Goal: Information Seeking & Learning: Learn about a topic

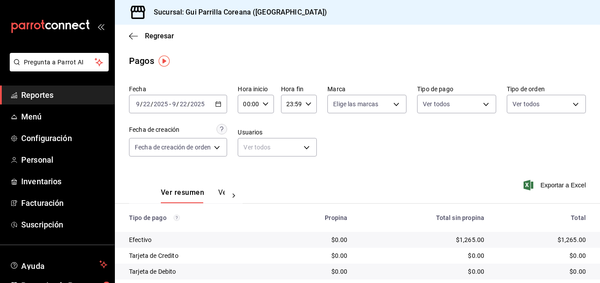
click at [48, 97] on span "Reportes" at bounding box center [64, 95] width 86 height 12
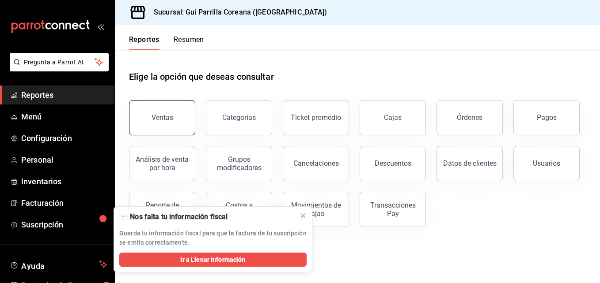
click at [177, 121] on button "Ventas" at bounding box center [162, 117] width 66 height 35
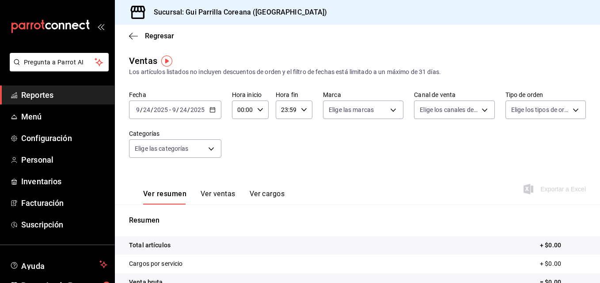
click at [212, 110] on \(Stroke\) "button" at bounding box center [212, 109] width 5 height 0
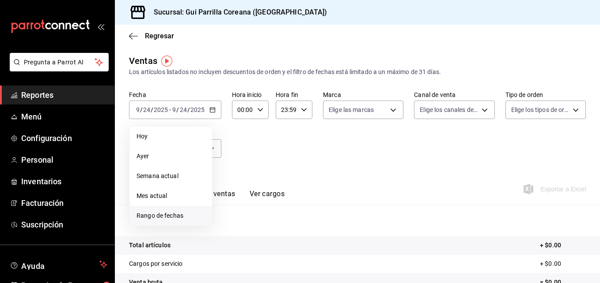
click at [165, 214] on span "Rango de fechas" at bounding box center [170, 215] width 68 height 9
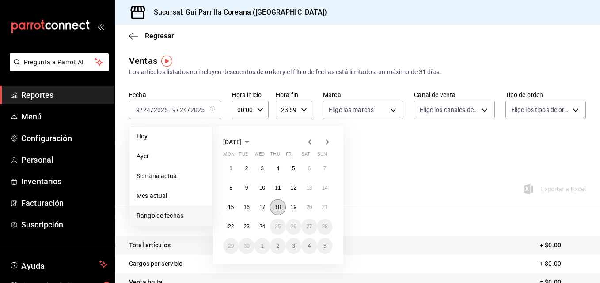
click at [279, 207] on abbr "18" at bounding box center [278, 207] width 6 height 6
click at [260, 227] on abbr "24" at bounding box center [262, 227] width 6 height 6
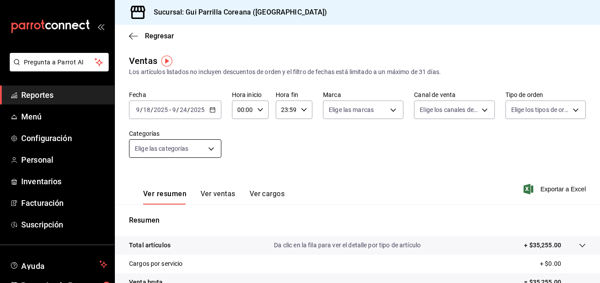
click at [211, 149] on body "Pregunta a Parrot AI Reportes Menú Configuración Personal Inventarios Facturaci…" at bounding box center [300, 141] width 600 height 283
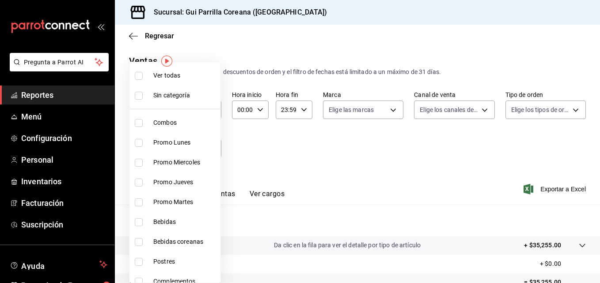
click at [246, 152] on div at bounding box center [300, 141] width 600 height 283
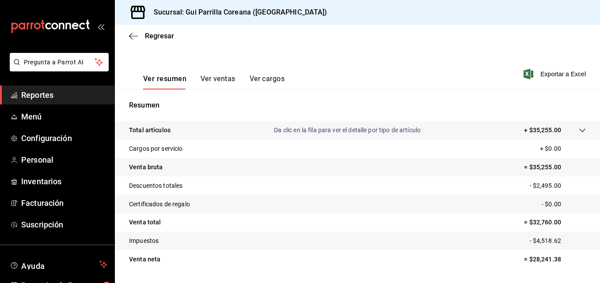
scroll to position [121, 0]
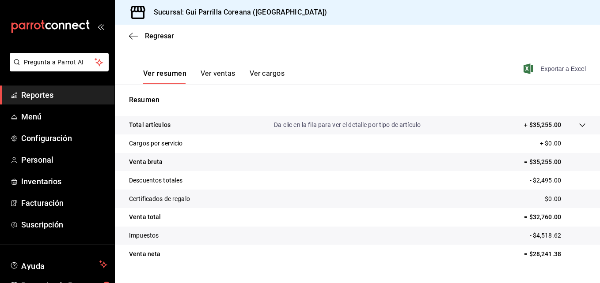
click at [555, 71] on span "Exportar a Excel" at bounding box center [555, 69] width 60 height 11
click at [132, 31] on div "Regresar" at bounding box center [357, 36] width 485 height 23
click at [132, 34] on icon "button" at bounding box center [133, 36] width 9 height 8
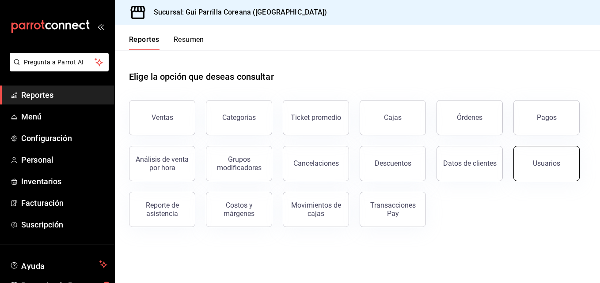
click at [551, 165] on div "Usuarios" at bounding box center [545, 163] width 27 height 8
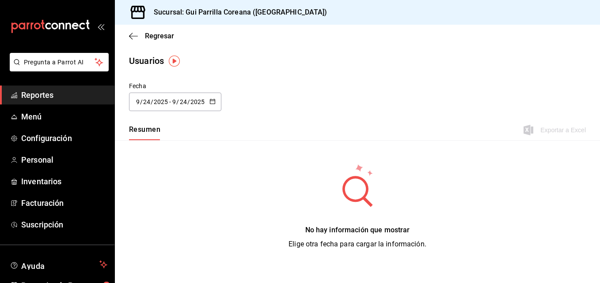
click at [209, 96] on div "[DATE] [DATE] - [DATE] [DATE]" at bounding box center [175, 102] width 92 height 19
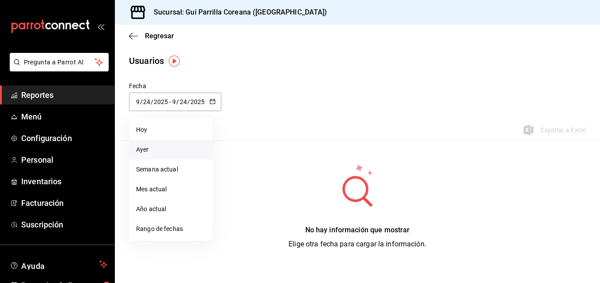
click at [169, 145] on li "Ayer" at bounding box center [170, 150] width 83 height 20
type input "[DATE]"
type input "23"
type input "[DATE]"
type input "23"
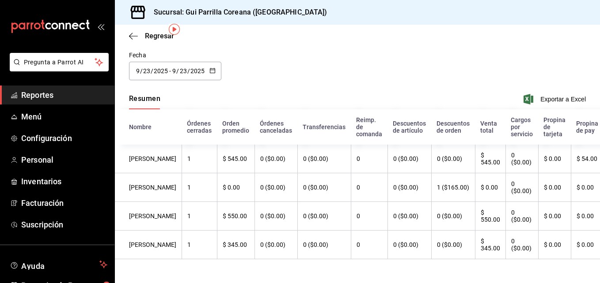
scroll to position [40, 0]
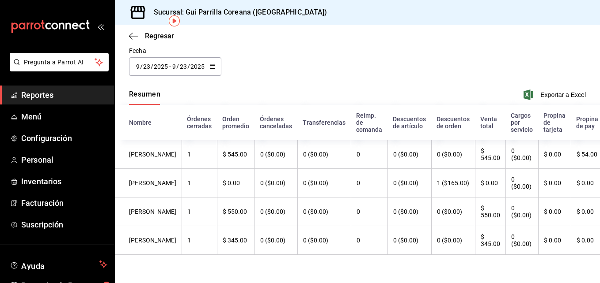
click at [211, 63] on icon "button" at bounding box center [212, 66] width 6 height 6
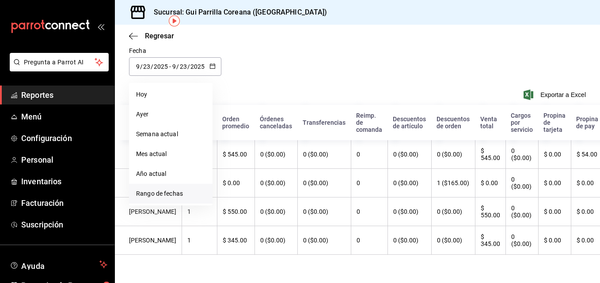
click at [175, 184] on li "Rango de fechas" at bounding box center [170, 194] width 83 height 20
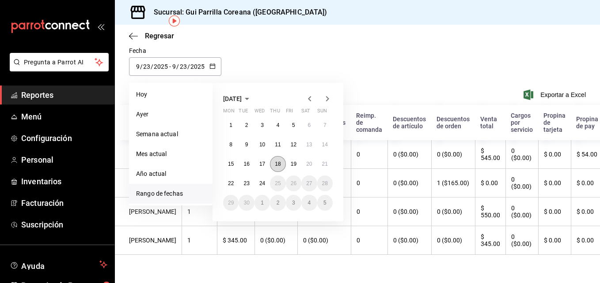
click at [274, 165] on button "18" at bounding box center [277, 164] width 15 height 16
click at [243, 182] on button "23" at bounding box center [245, 184] width 15 height 16
type input "[DATE]"
type input "18"
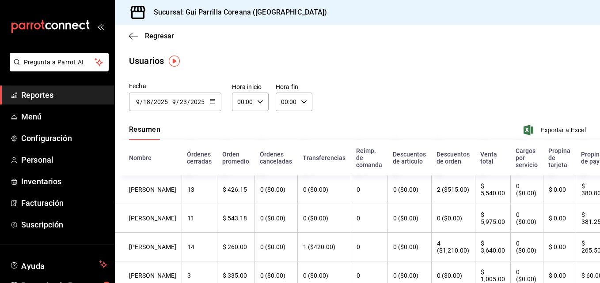
click at [211, 104] on \(Stroke\) "button" at bounding box center [212, 101] width 5 height 5
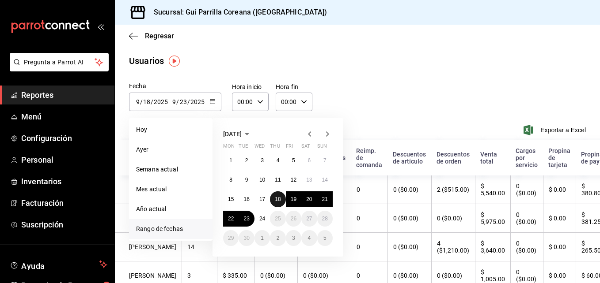
click at [275, 199] on abbr "18" at bounding box center [278, 199] width 6 height 6
type input "[DATE]"
type input "18"
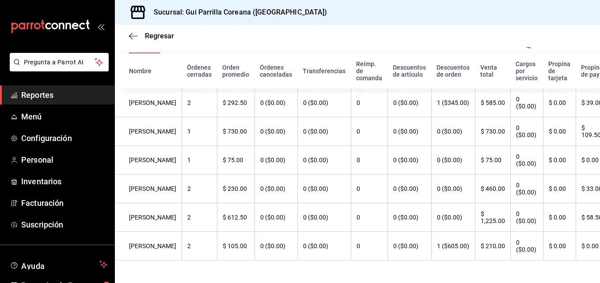
scroll to position [88, 0]
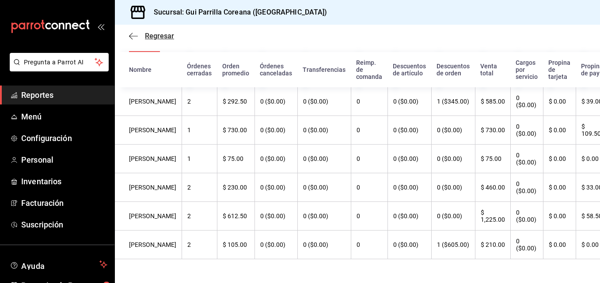
click at [139, 36] on span "Regresar" at bounding box center [151, 36] width 45 height 8
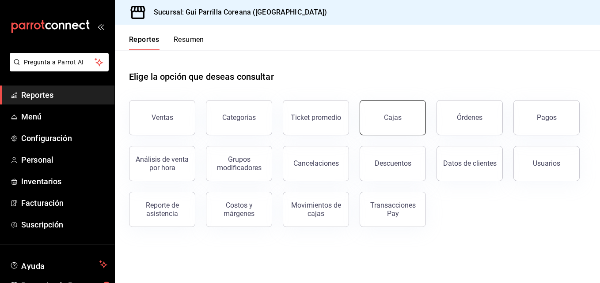
click at [368, 124] on link "Cajas" at bounding box center [392, 117] width 66 height 35
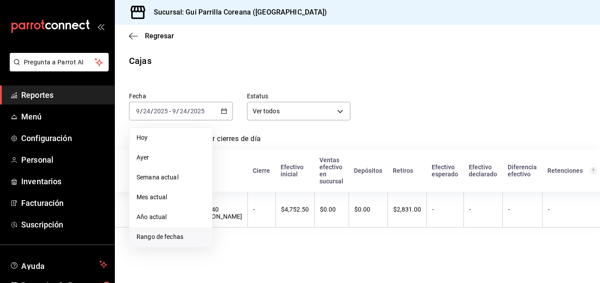
click at [164, 240] on span "Rango de fechas" at bounding box center [170, 237] width 68 height 9
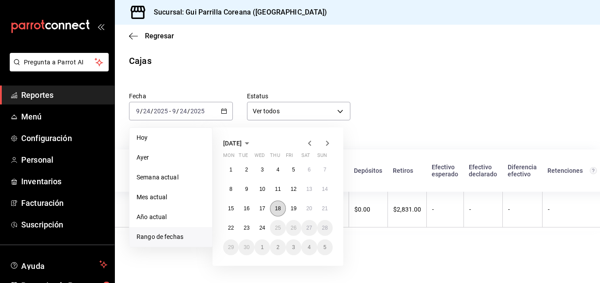
click at [279, 211] on abbr "18" at bounding box center [278, 209] width 6 height 6
click at [279, 209] on abbr "18" at bounding box center [278, 209] width 6 height 6
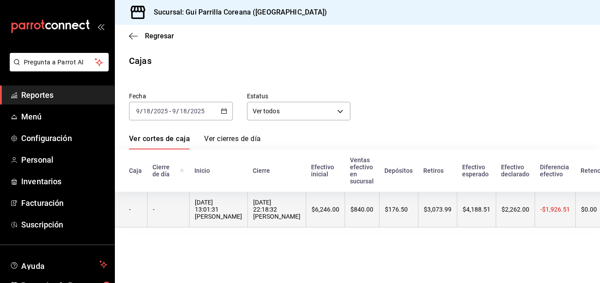
click at [271, 201] on div "[DATE] 22:18:32 [PERSON_NAME]" at bounding box center [276, 209] width 47 height 21
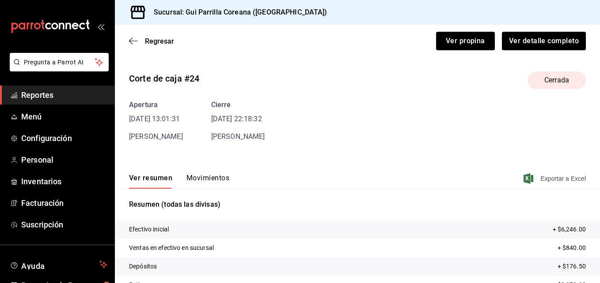
click at [553, 176] on span "Exportar a Excel" at bounding box center [555, 179] width 60 height 11
click at [140, 46] on div "Regresar Ver propina Ver detalle completo" at bounding box center [357, 41] width 485 height 33
click at [135, 41] on icon "button" at bounding box center [133, 41] width 9 height 0
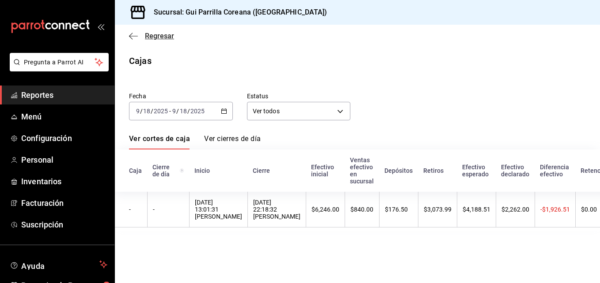
click at [135, 39] on icon "button" at bounding box center [133, 36] width 9 height 8
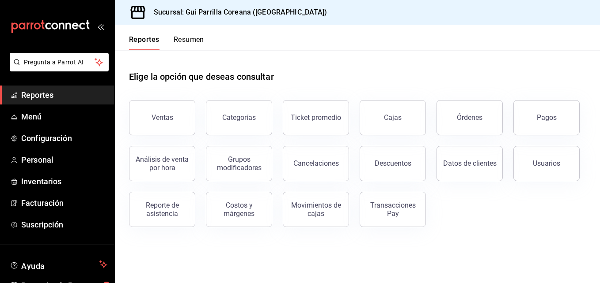
click at [135, 39] on button "Reportes" at bounding box center [144, 42] width 30 height 15
click at [162, 211] on div "Reporte de asistencia" at bounding box center [162, 209] width 55 height 17
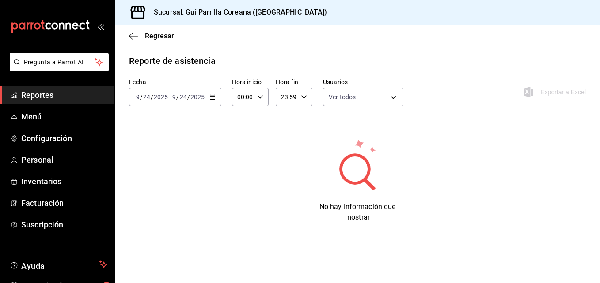
click at [214, 96] on icon "button" at bounding box center [212, 97] width 6 height 6
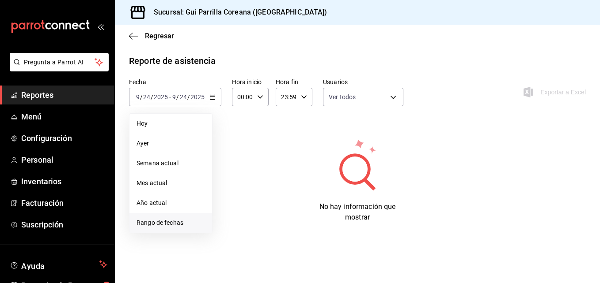
click at [171, 221] on span "Rango de fechas" at bounding box center [170, 223] width 68 height 9
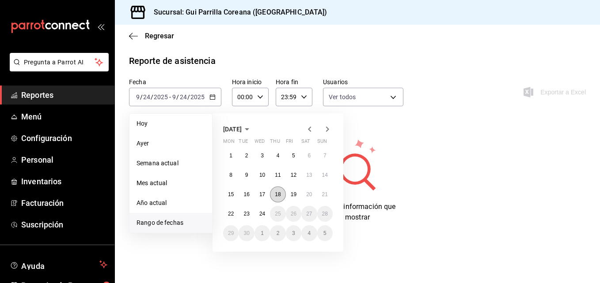
click at [277, 192] on abbr "18" at bounding box center [278, 195] width 6 height 6
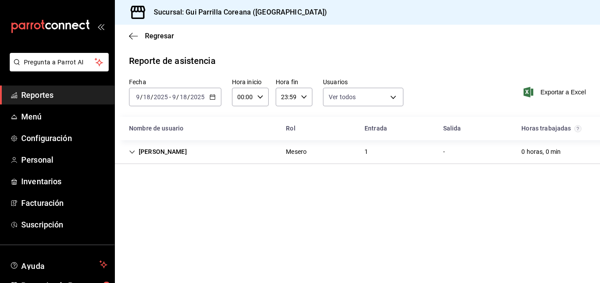
click at [160, 153] on div "[PERSON_NAME]" at bounding box center [158, 152] width 72 height 16
click at [369, 155] on div "1" at bounding box center [366, 152] width 18 height 16
click at [528, 154] on div "0 horas, 0 min" at bounding box center [540, 152] width 53 height 16
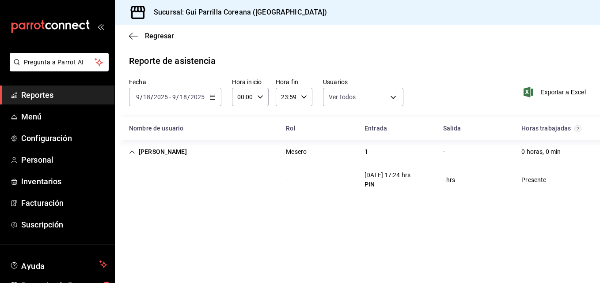
click at [534, 182] on div "Presente" at bounding box center [533, 180] width 39 height 16
click at [372, 185] on div "PIN" at bounding box center [387, 184] width 46 height 9
click at [389, 176] on div "[DATE] 17:24 hrs" at bounding box center [387, 175] width 46 height 9
click at [449, 187] on div "- hrs" at bounding box center [449, 180] width 26 height 16
click at [150, 154] on div "[PERSON_NAME]" at bounding box center [158, 152] width 72 height 16
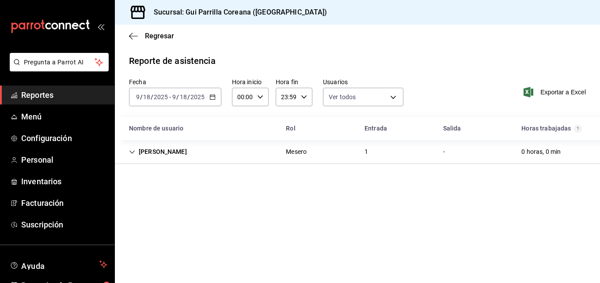
click at [212, 98] on icon "button" at bounding box center [212, 97] width 6 height 6
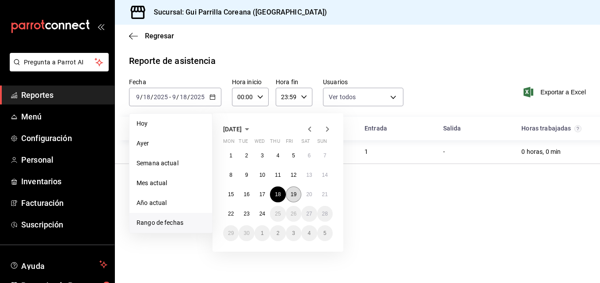
click at [292, 193] on abbr "19" at bounding box center [294, 195] width 6 height 6
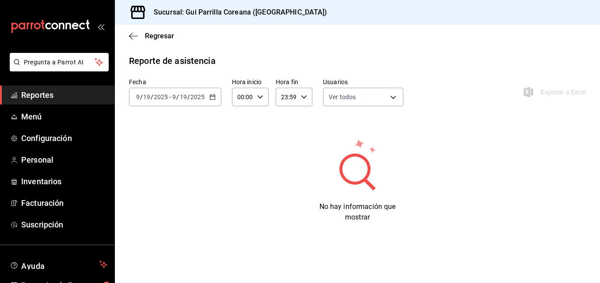
click at [132, 42] on div "Regresar" at bounding box center [357, 36] width 485 height 23
click at [136, 35] on icon "button" at bounding box center [133, 36] width 9 height 8
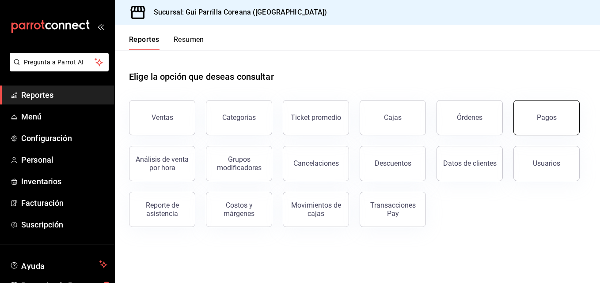
click at [549, 126] on button "Pagos" at bounding box center [546, 117] width 66 height 35
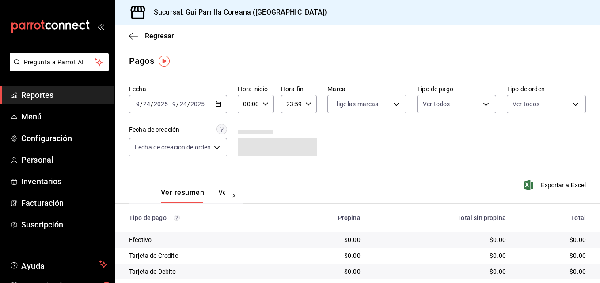
click at [211, 104] on div "[DATE] [DATE] - [DATE] [DATE]" at bounding box center [178, 104] width 98 height 19
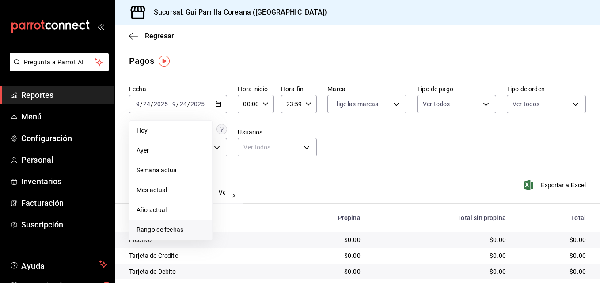
click at [187, 225] on li "Rango de fechas" at bounding box center [170, 230] width 83 height 20
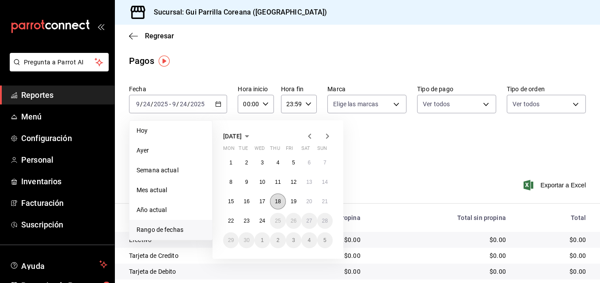
click at [274, 200] on button "18" at bounding box center [277, 202] width 15 height 16
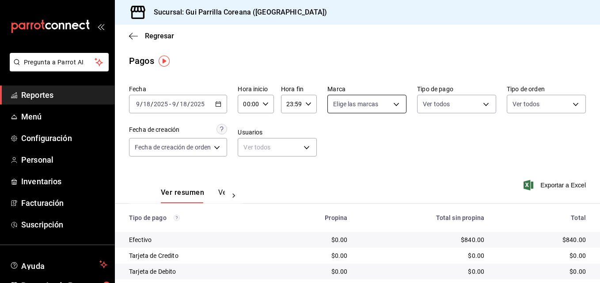
click at [391, 107] on body "Pregunta a Parrot AI Reportes Menú Configuración Personal Inventarios Facturaci…" at bounding box center [300, 141] width 600 height 283
click at [341, 171] on label at bounding box center [337, 168] width 11 height 8
click at [340, 171] on input "checkbox" at bounding box center [336, 168] width 8 height 8
checkbox input "false"
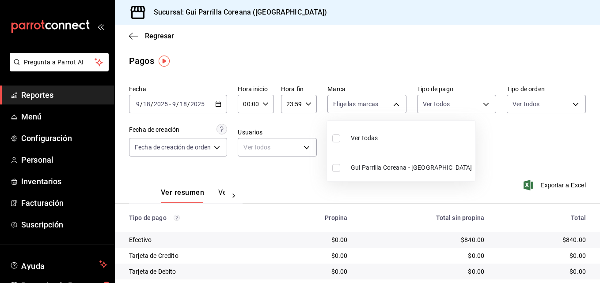
click at [336, 166] on input "checkbox" at bounding box center [336, 168] width 8 height 8
checkbox input "true"
type input "0f2ed5f6-cf2d-4c1b-b68c-cb0bef3cf136"
checkbox input "true"
click at [489, 137] on div at bounding box center [300, 141] width 600 height 283
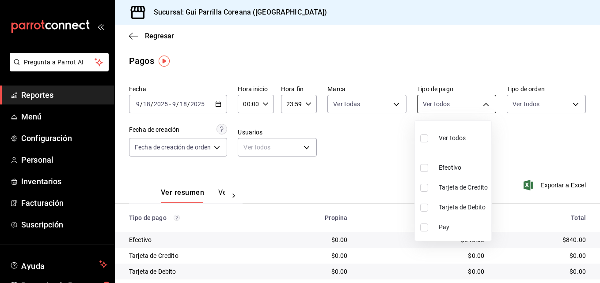
click at [484, 102] on body "Pregunta a Parrot AI Reportes Menú Configuración Personal Inventarios Facturaci…" at bounding box center [300, 141] width 600 height 283
click at [423, 165] on input "checkbox" at bounding box center [424, 168] width 8 height 8
checkbox input "true"
type input "ce0146b8-3f57-40ab-899e-a7f9841cac46"
click at [529, 135] on div at bounding box center [300, 141] width 600 height 283
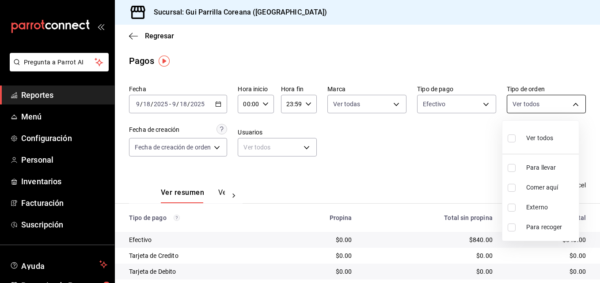
click at [543, 108] on body "Pregunta a Parrot AI Reportes Menú Configuración Personal Inventarios Facturaci…" at bounding box center [300, 141] width 600 height 283
click at [512, 139] on input "checkbox" at bounding box center [511, 139] width 8 height 8
checkbox input "true"
type input "af2d440f-cb25-438a-bf6e-edc28bd917e4,1e89e771-ba32-43b4-8dd0-84a933e4b18c,EXTER…"
checkbox input "true"
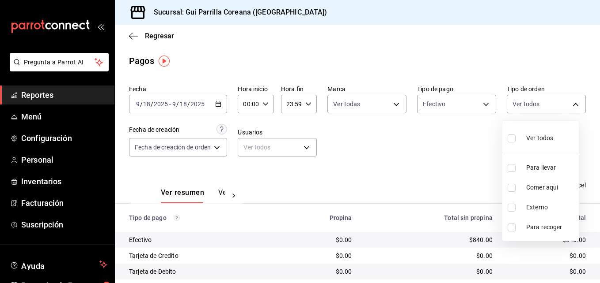
checkbox input "true"
click at [403, 162] on div at bounding box center [300, 141] width 600 height 283
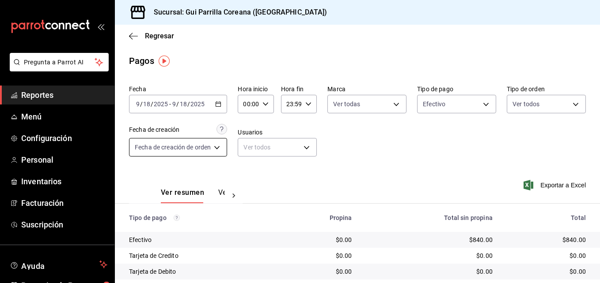
click at [212, 150] on body "Pregunta a Parrot AI Reportes Menú Configuración Personal Inventarios Facturaci…" at bounding box center [300, 141] width 600 height 283
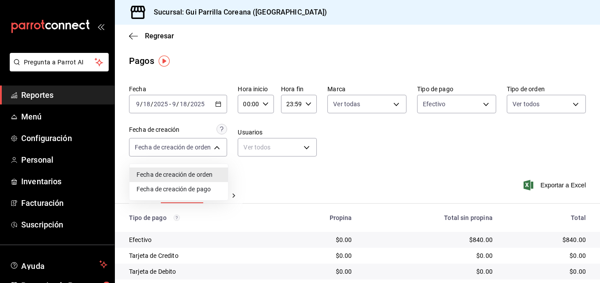
click at [381, 136] on div at bounding box center [300, 141] width 600 height 283
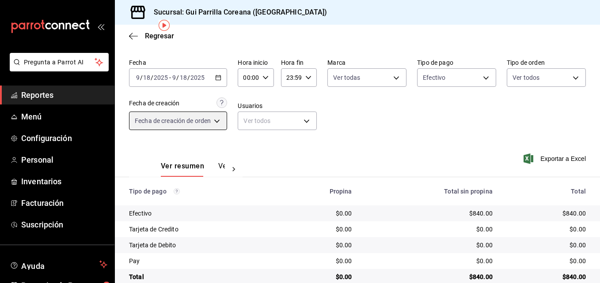
scroll to position [43, 0]
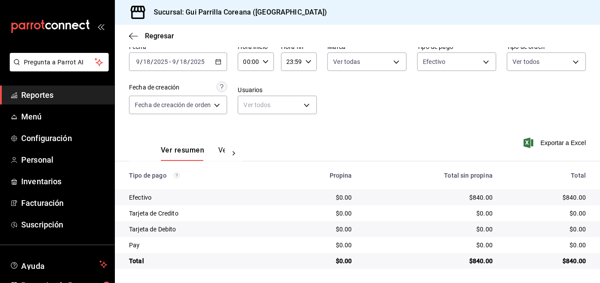
click at [562, 199] on div "$840.00" at bounding box center [545, 197] width 79 height 9
click at [143, 196] on div "Efectivo" at bounding box center [199, 197] width 140 height 9
click at [304, 179] on div "Propina" at bounding box center [317, 175] width 68 height 7
click at [223, 98] on body "Pregunta a Parrot AI Reportes Menú Configuración Personal Inventarios Facturaci…" at bounding box center [300, 141] width 600 height 283
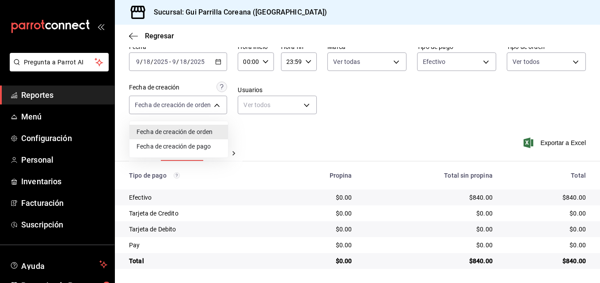
click at [198, 154] on li "Fecha de creación de pago" at bounding box center [178, 147] width 98 height 15
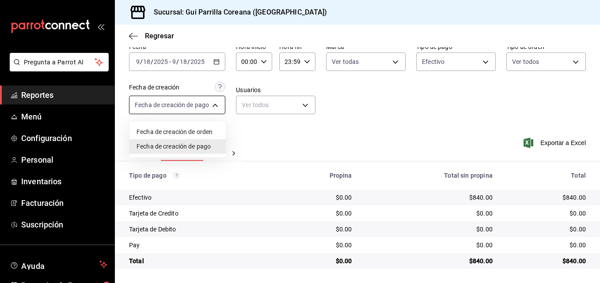
click at [216, 108] on body "Pregunta a Parrot AI Reportes Menú Configuración Personal Inventarios Facturaci…" at bounding box center [300, 141] width 600 height 283
click at [209, 131] on li "Fecha de creación de orden" at bounding box center [177, 132] width 96 height 15
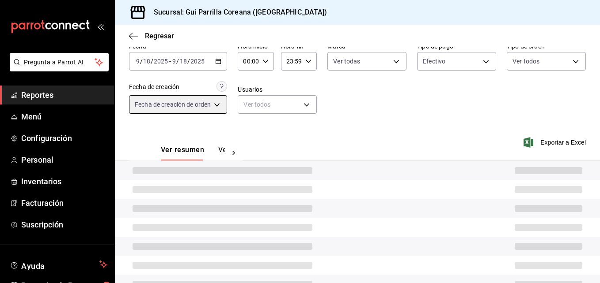
type input "ORDER"
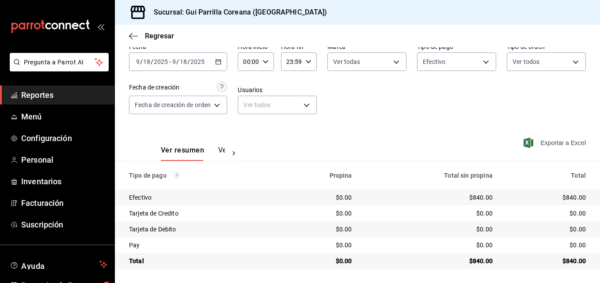
click at [543, 141] on span "Exportar a Excel" at bounding box center [555, 143] width 60 height 11
click at [46, 94] on span "Reportes" at bounding box center [64, 95] width 86 height 12
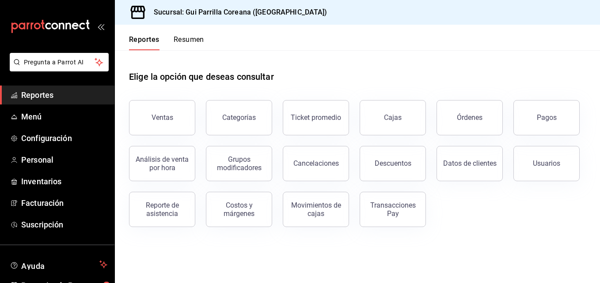
click at [365, 69] on div "Elige la opción que deseas consultar" at bounding box center [357, 69] width 457 height 39
click at [547, 165] on div "Usuarios" at bounding box center [545, 163] width 27 height 8
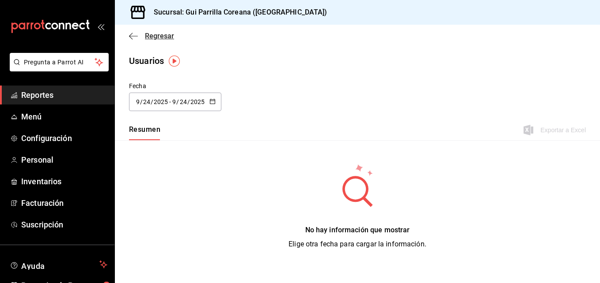
click at [159, 38] on span "Regresar" at bounding box center [159, 36] width 29 height 8
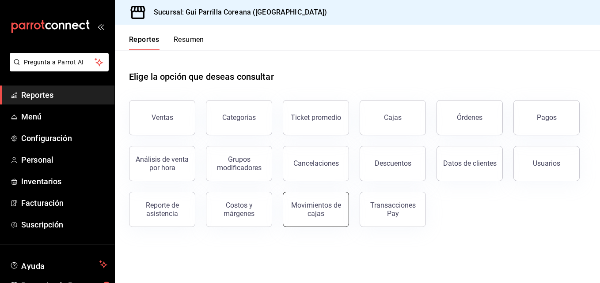
click at [310, 205] on div "Movimientos de cajas" at bounding box center [315, 209] width 55 height 17
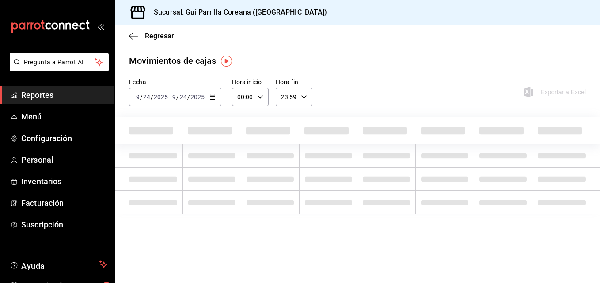
click at [208, 94] on div "[DATE] [DATE] - [DATE] [DATE]" at bounding box center [175, 97] width 92 height 19
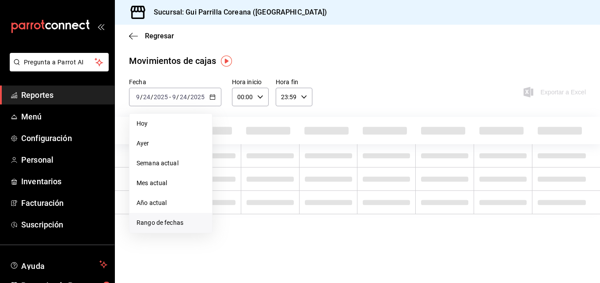
click at [165, 227] on span "Rango de fechas" at bounding box center [170, 223] width 68 height 9
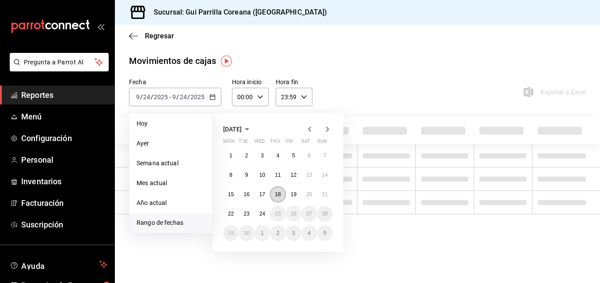
click at [279, 196] on abbr "18" at bounding box center [278, 195] width 6 height 6
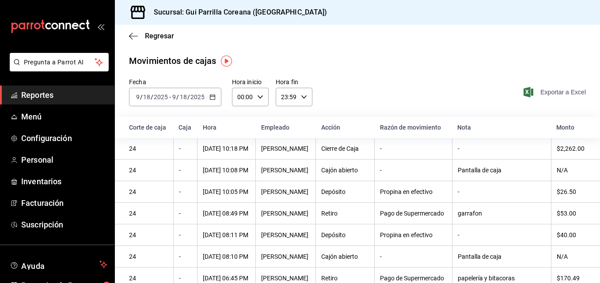
click at [558, 89] on span "Exportar a Excel" at bounding box center [555, 92] width 60 height 11
click at [134, 39] on icon "button" at bounding box center [133, 36] width 9 height 8
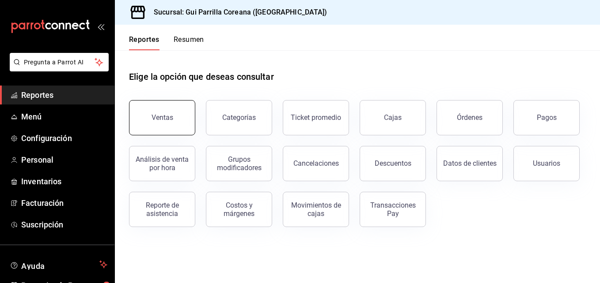
click at [166, 122] on button "Ventas" at bounding box center [162, 117] width 66 height 35
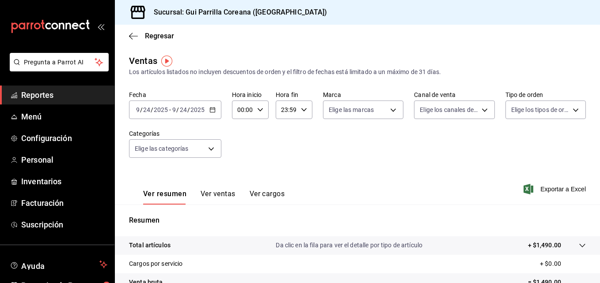
click at [154, 42] on div "Regresar" at bounding box center [357, 36] width 485 height 23
drag, startPoint x: 154, startPoint y: 42, endPoint x: 162, endPoint y: 36, distance: 10.2
click at [162, 36] on div "Regresar" at bounding box center [357, 36] width 485 height 23
click at [162, 36] on span "Regresar" at bounding box center [159, 36] width 29 height 8
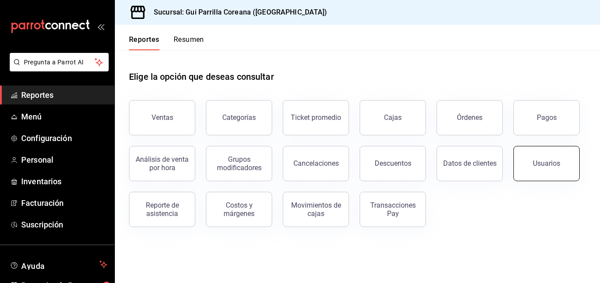
click at [533, 166] on div "Usuarios" at bounding box center [545, 163] width 27 height 8
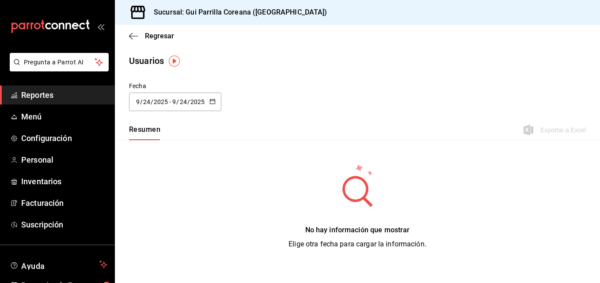
click at [220, 109] on div "[DATE] [DATE] - [DATE] [DATE]" at bounding box center [175, 102] width 92 height 19
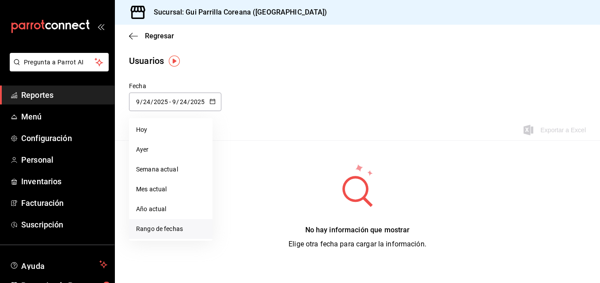
click at [182, 231] on li "Rango de fechas" at bounding box center [170, 229] width 83 height 20
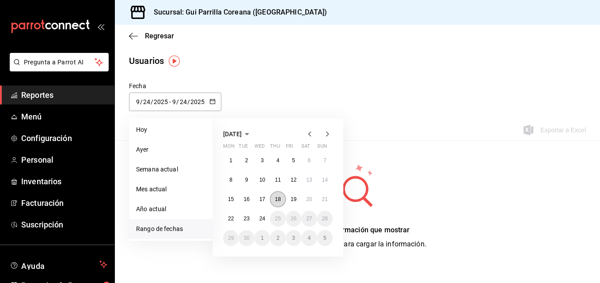
click at [281, 198] on button "18" at bounding box center [277, 200] width 15 height 16
click at [266, 219] on button "24" at bounding box center [261, 219] width 15 height 16
type input "[DATE]"
type input "18"
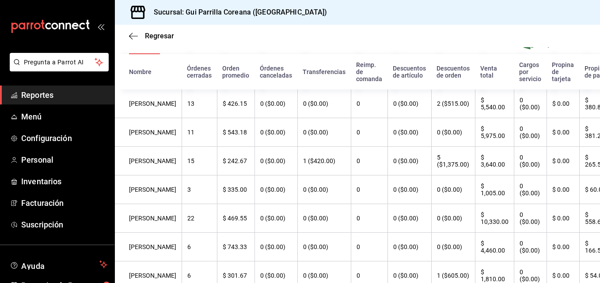
scroll to position [87, 0]
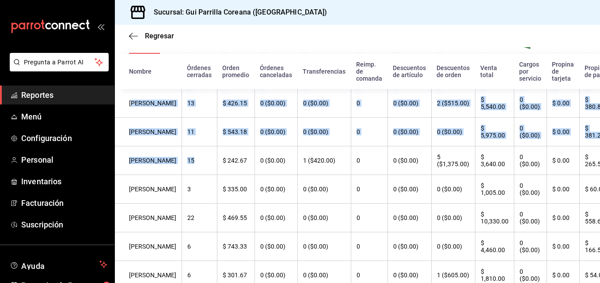
drag, startPoint x: 185, startPoint y: 177, endPoint x: 133, endPoint y: 100, distance: 92.6
click at [133, 100] on tbody "[PERSON_NAME] 13 $ 426.15 0 ($0.00) 0 ($0.00) 0 0 ($0.00) 2 ($515.00) $ 5,540.0…" at bounding box center [368, 189] width 506 height 201
click at [133, 100] on th "[PERSON_NAME]" at bounding box center [148, 103] width 67 height 29
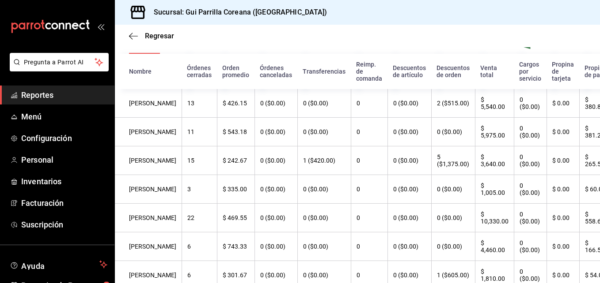
click at [475, 113] on th "$ 5,540.00" at bounding box center [494, 103] width 39 height 29
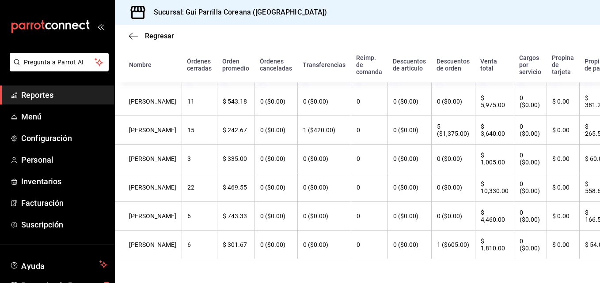
scroll to position [117, 0]
